Goal: Navigation & Orientation: Find specific page/section

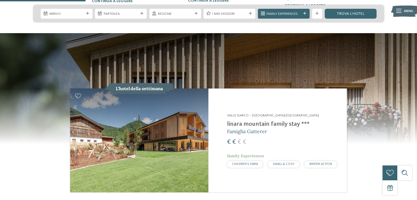
scroll to position [466, 0]
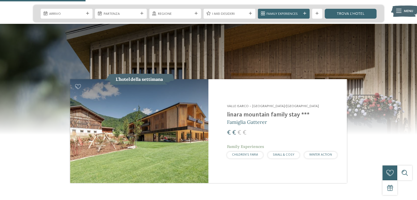
click at [159, 98] on img at bounding box center [139, 131] width 138 height 104
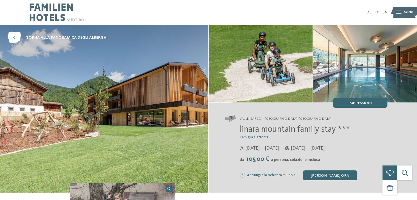
click at [340, 82] on img at bounding box center [365, 64] width 104 height 78
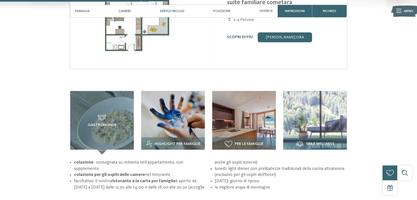
scroll to position [658, 0]
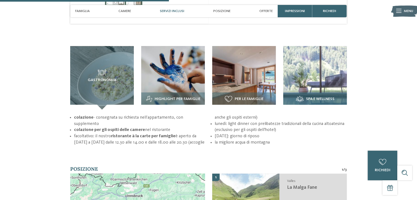
click at [315, 68] on img at bounding box center [315, 78] width 64 height 64
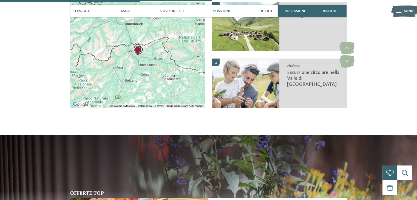
scroll to position [823, 0]
